Goal: Use online tool/utility: Utilize a website feature to perform a specific function

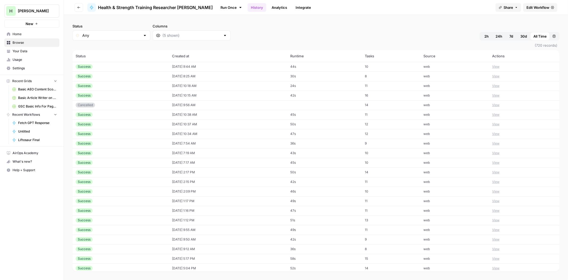
click at [217, 6] on link "Run Once" at bounding box center [231, 7] width 29 height 9
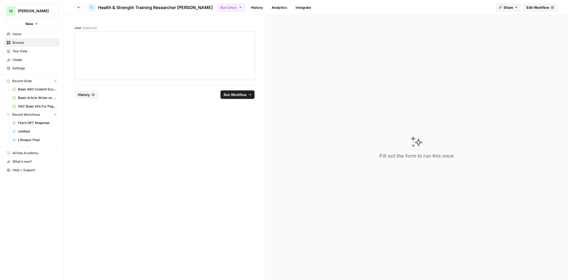
click at [132, 56] on div at bounding box center [164, 55] width 173 height 43
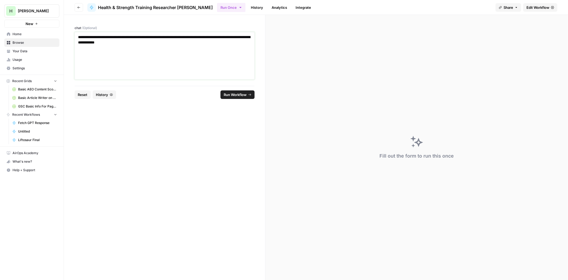
click at [194, 38] on p "**********" at bounding box center [164, 39] width 173 height 11
click at [240, 98] on button "Run Workflow" at bounding box center [238, 94] width 34 height 9
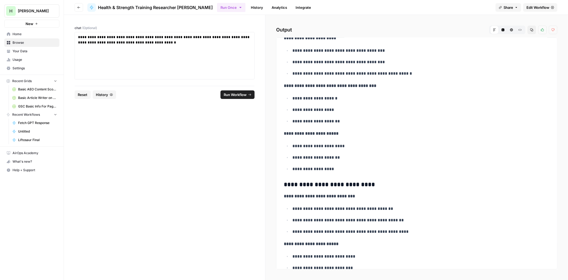
scroll to position [145, 0]
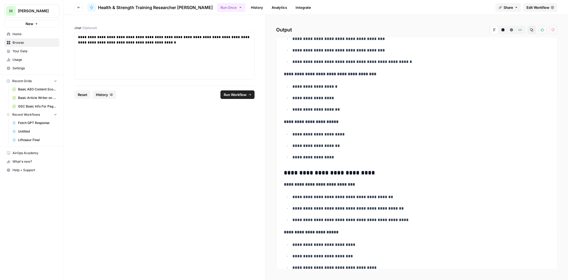
drag, startPoint x: 355, startPoint y: 106, endPoint x: 353, endPoint y: 116, distance: 10.6
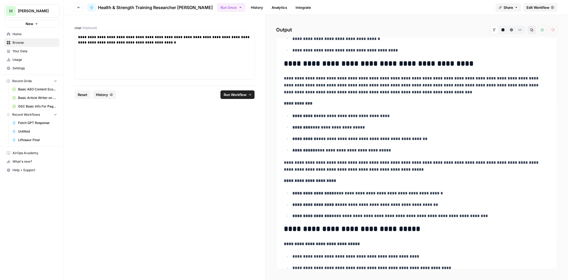
scroll to position [803, 0]
